Goal: Transaction & Acquisition: Book appointment/travel/reservation

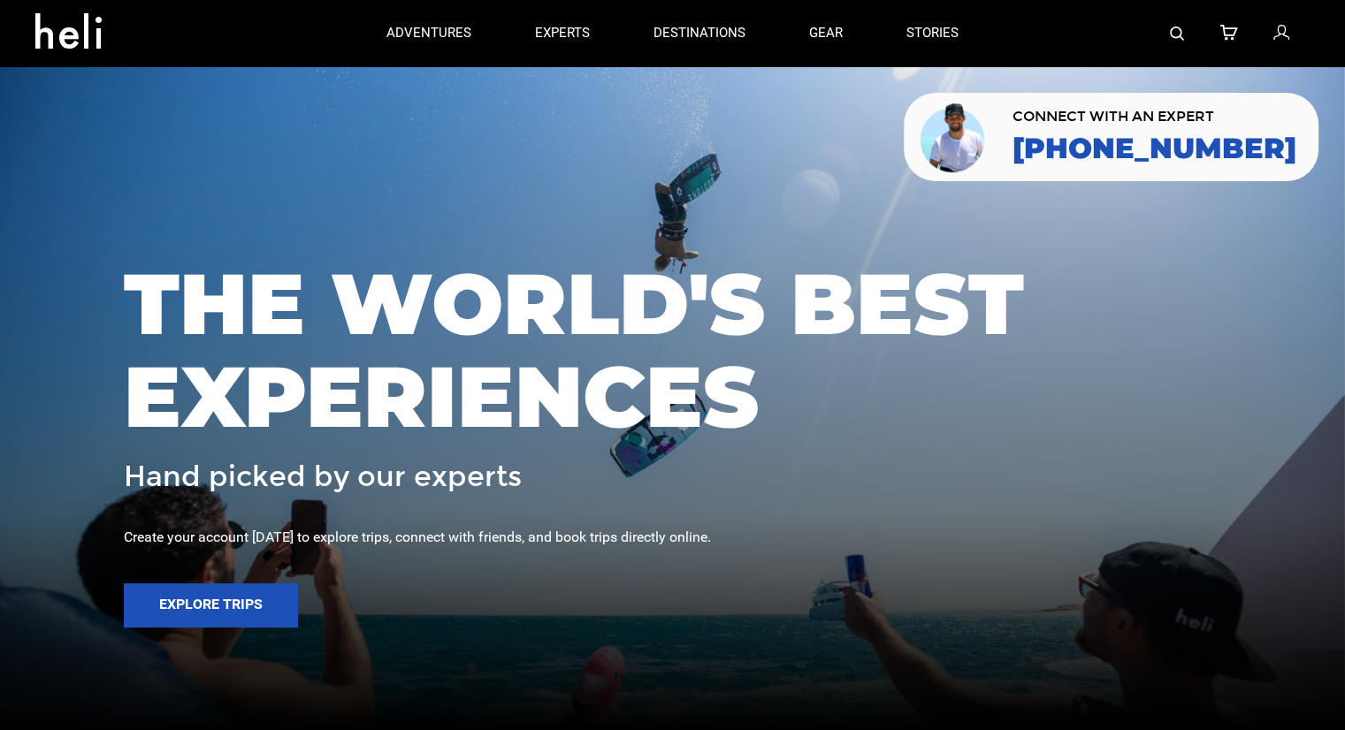
click at [1181, 27] on img at bounding box center [1177, 34] width 14 height 14
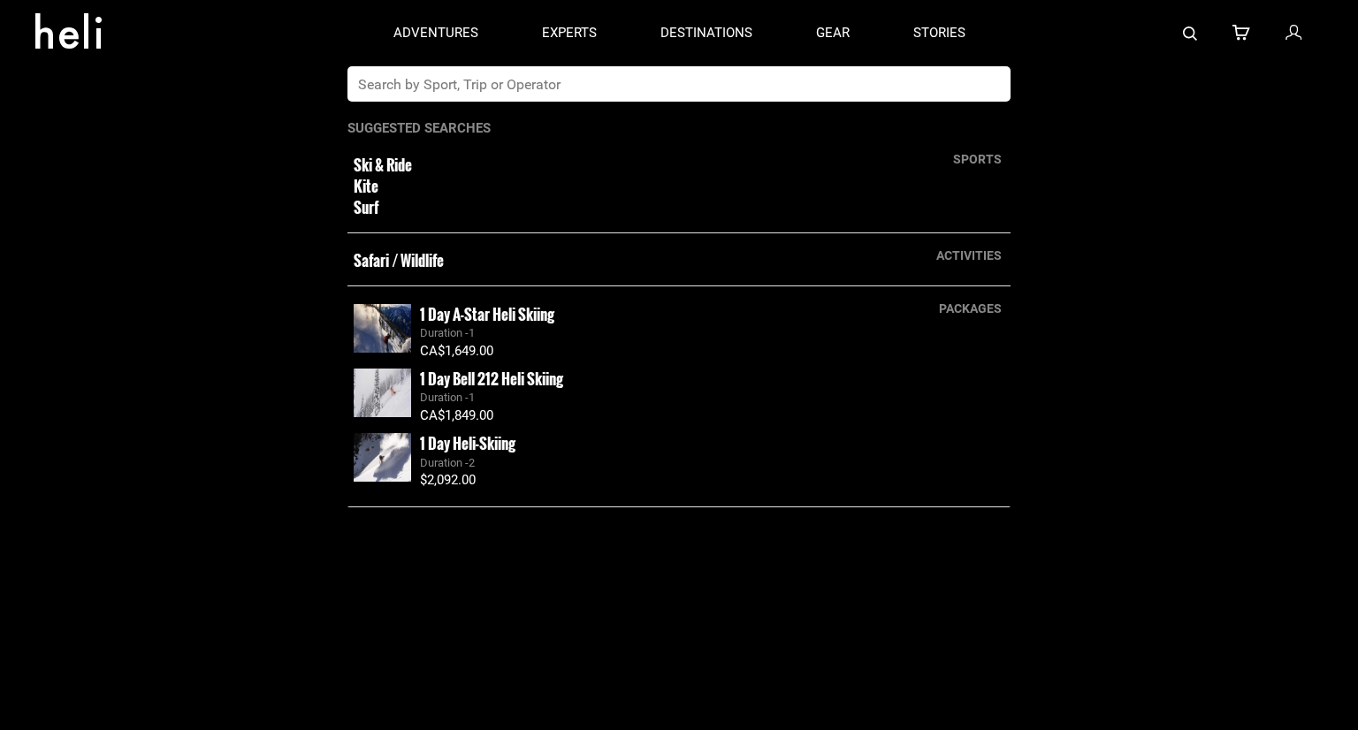
click at [641, 93] on input "text" at bounding box center [661, 83] width 627 height 35
type input "[GEOGRAPHIC_DATA]"
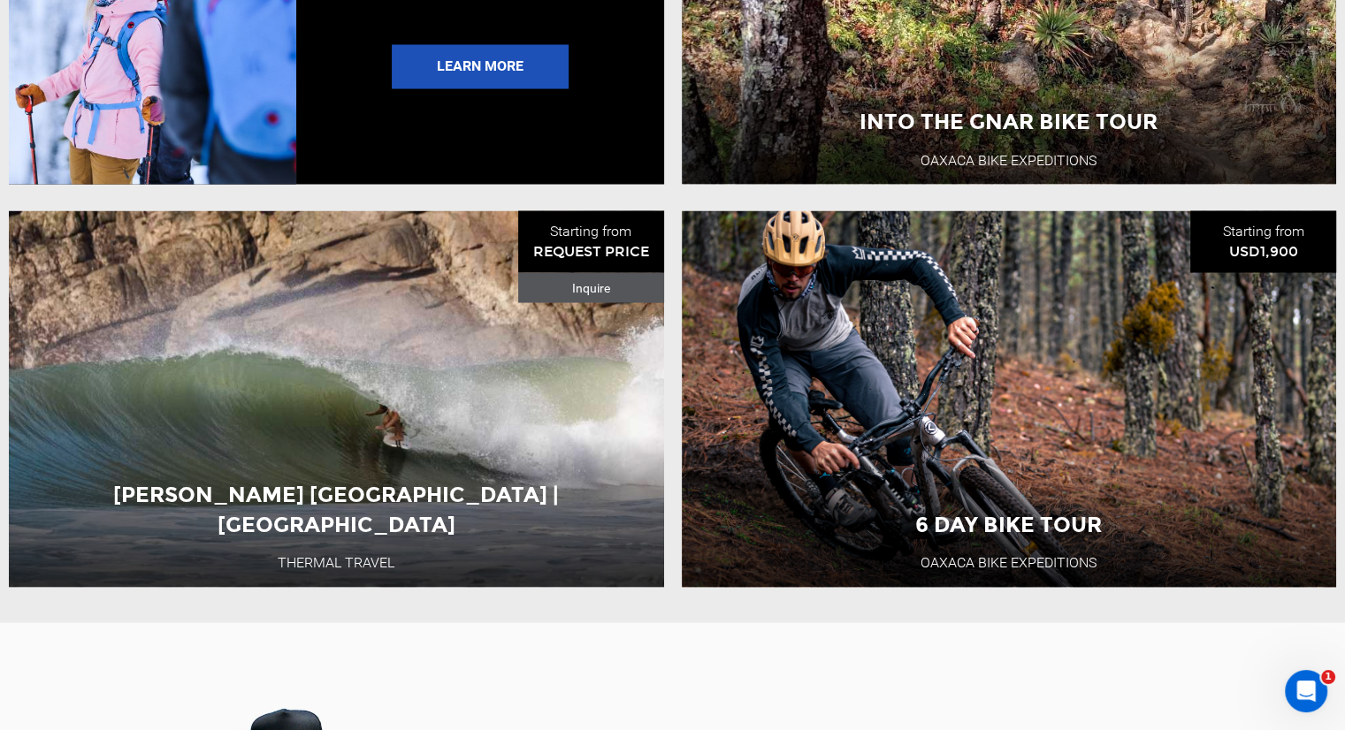
scroll to position [3360, 0]
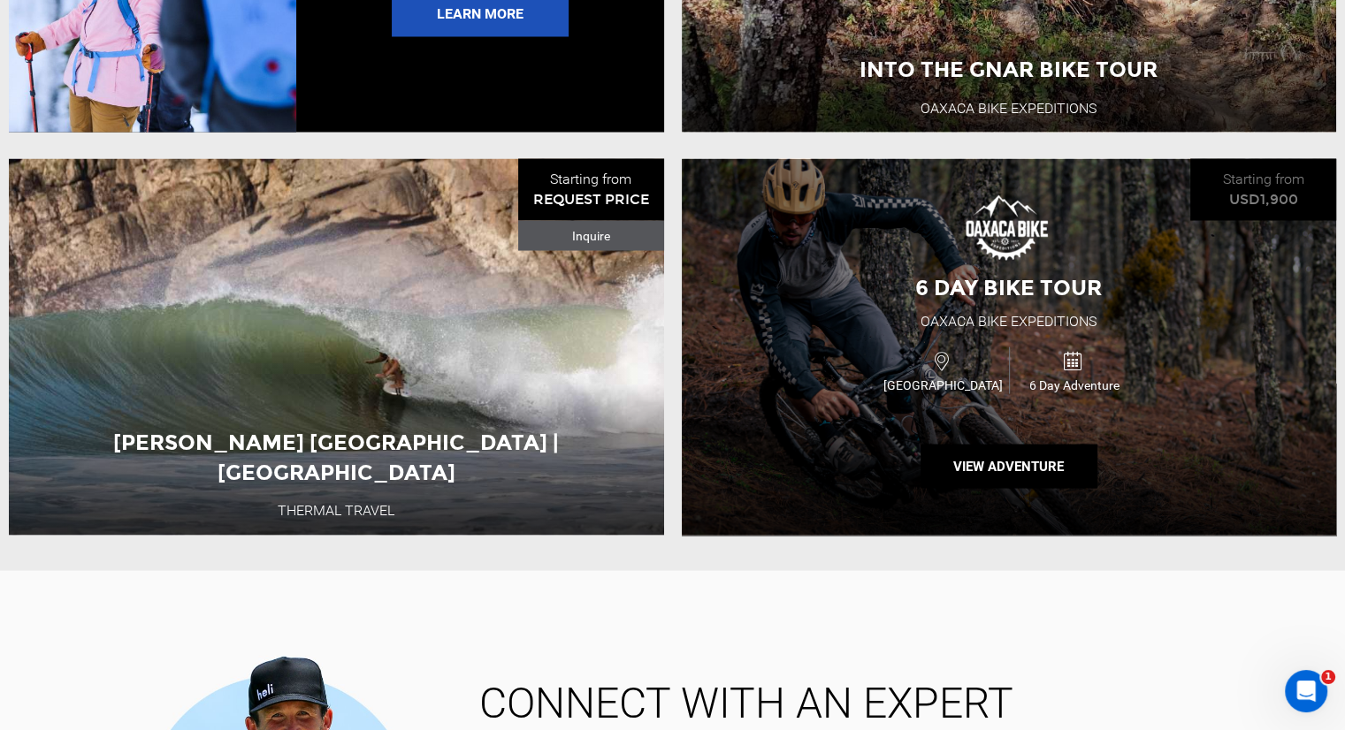
click at [824, 323] on div "6 Day Bike Tour Oaxaca Bike Expeditions [GEOGRAPHIC_DATA] 6 Day Adventure View …" at bounding box center [1009, 346] width 655 height 377
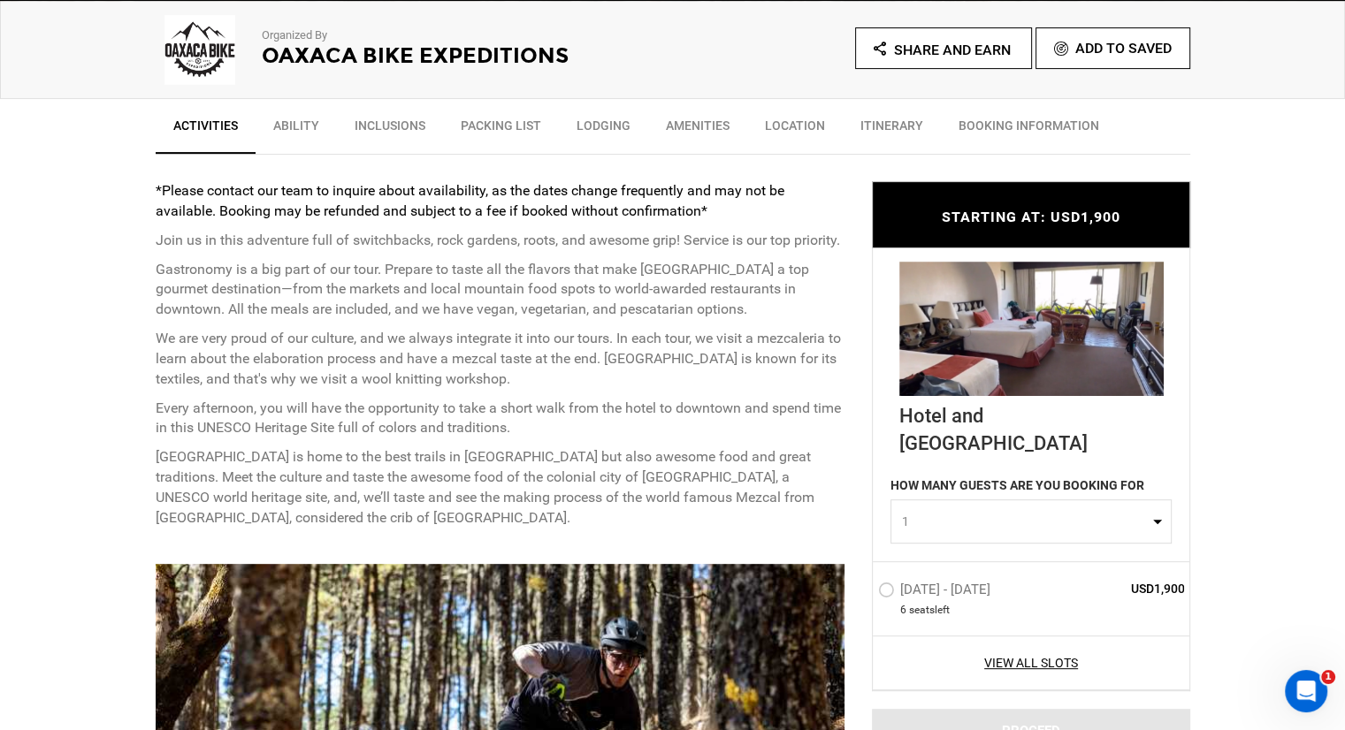
scroll to position [619, 0]
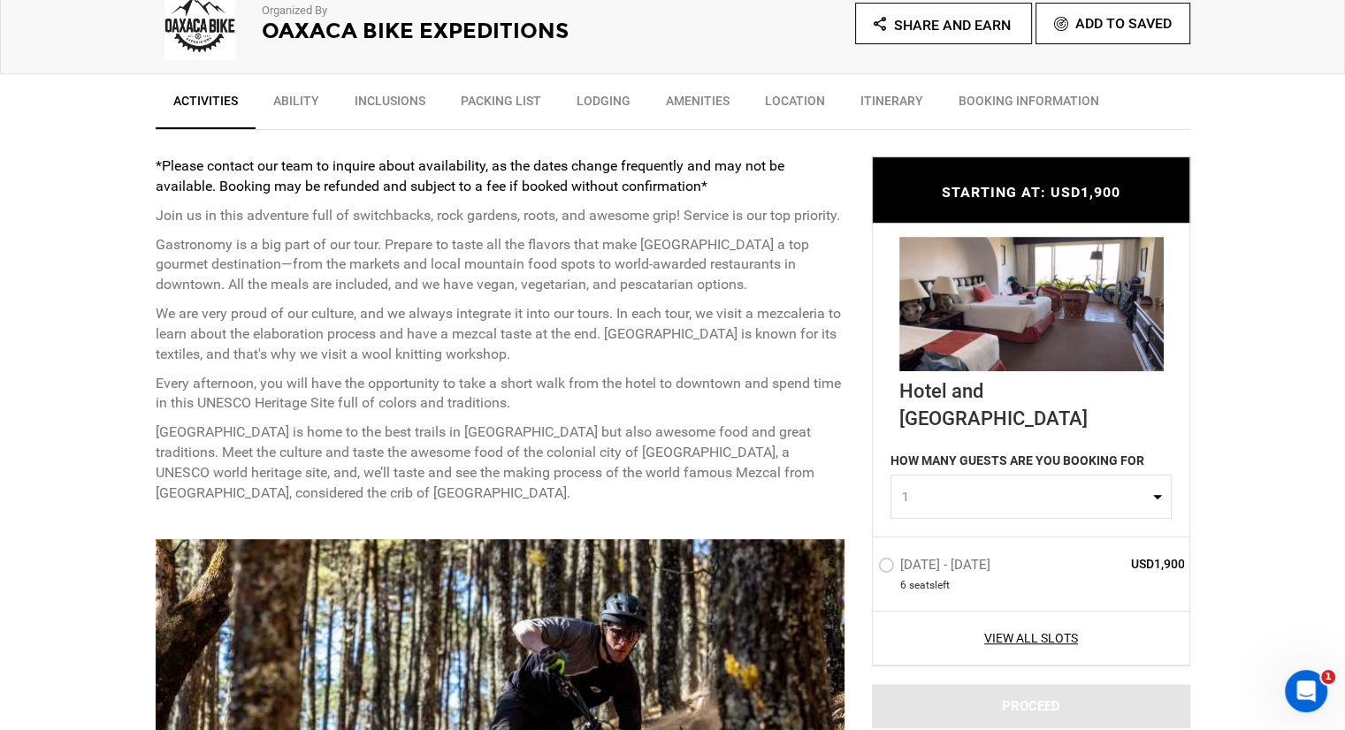
click at [1012, 488] on span "1" at bounding box center [1025, 497] width 247 height 18
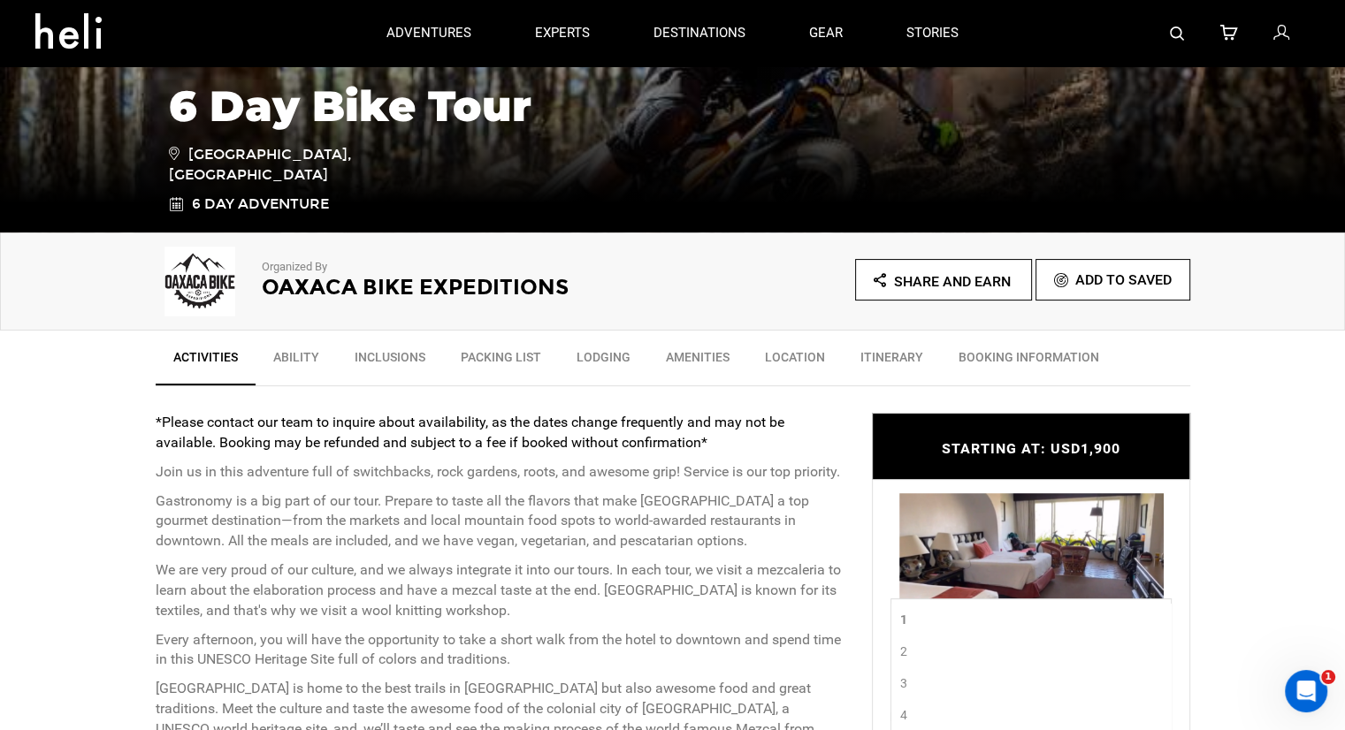
scroll to position [0, 0]
